Goal: Transaction & Acquisition: Book appointment/travel/reservation

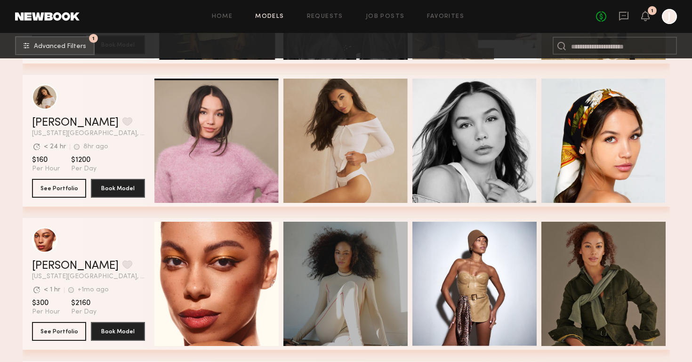
scroll to position [27197, 0]
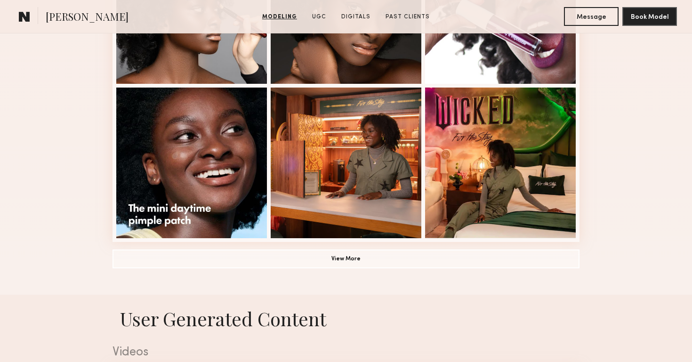
scroll to position [655, 0]
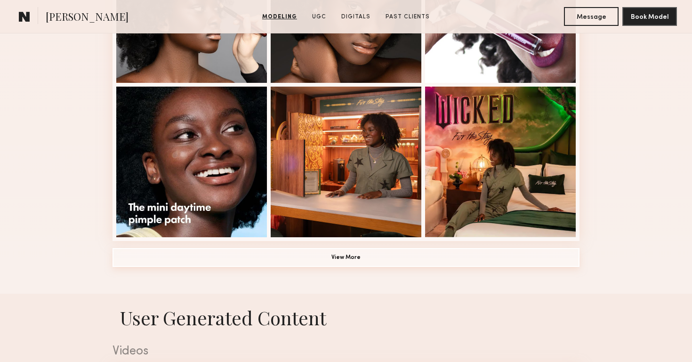
click at [363, 255] on button "View More" at bounding box center [346, 257] width 467 height 19
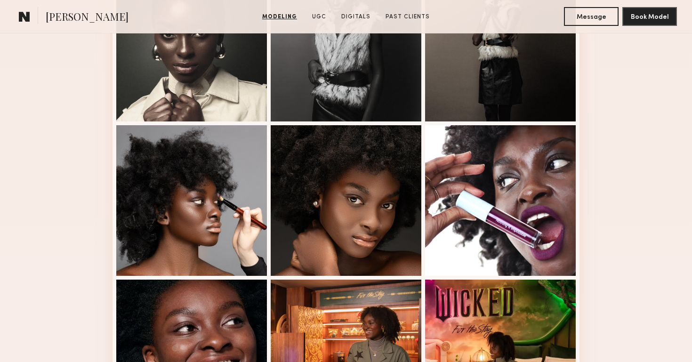
scroll to position [0, 0]
